Goal: Find specific page/section

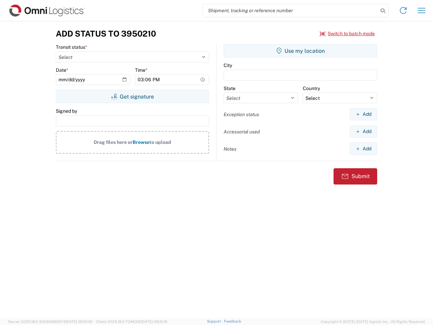
click at [291, 10] on input "search" at bounding box center [290, 10] width 175 height 13
click at [383, 11] on icon at bounding box center [382, 10] width 9 height 9
click at [403, 10] on icon at bounding box center [403, 10] width 11 height 11
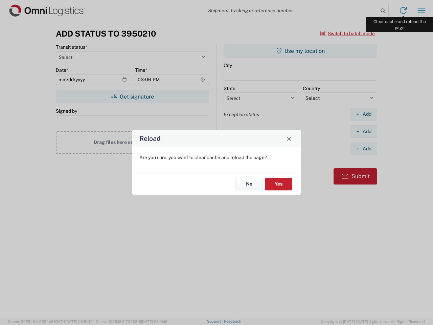
click at [422, 10] on div "Reload Are you sure, you want to clear cache and reload the page? No Yes" at bounding box center [216, 162] width 433 height 325
click at [348, 34] on div "Reload Are you sure, you want to clear cache and reload the page? No Yes" at bounding box center [216, 162] width 433 height 325
click at [132, 96] on div "Reload Are you sure, you want to clear cache and reload the page? No Yes" at bounding box center [216, 162] width 433 height 325
click at [301, 51] on div "Reload Are you sure, you want to clear cache and reload the page? No Yes" at bounding box center [216, 162] width 433 height 325
click at [363, 114] on div "Reload Are you sure, you want to clear cache and reload the page? No Yes" at bounding box center [216, 162] width 433 height 325
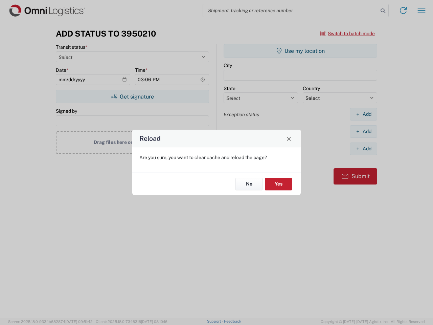
click at [363, 131] on div "Reload Are you sure, you want to clear cache and reload the page? No Yes" at bounding box center [216, 162] width 433 height 325
click at [363, 149] on div "Reload Are you sure, you want to clear cache and reload the page? No Yes" at bounding box center [216, 162] width 433 height 325
